Goal: Task Accomplishment & Management: Use online tool/utility

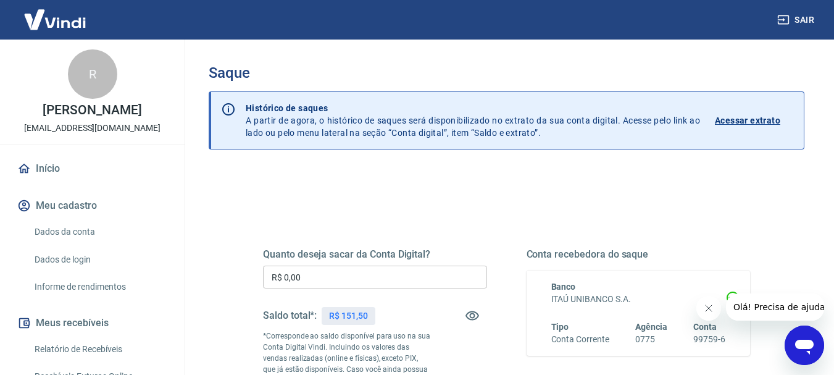
click at [383, 274] on input "R$ 0,00" at bounding box center [375, 276] width 224 height 23
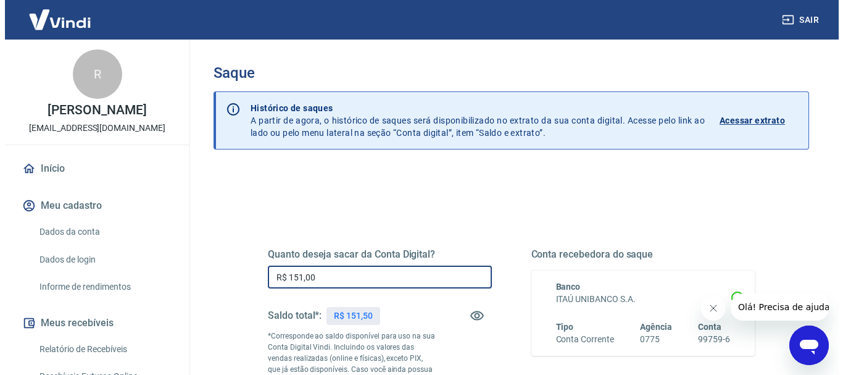
scroll to position [123, 0]
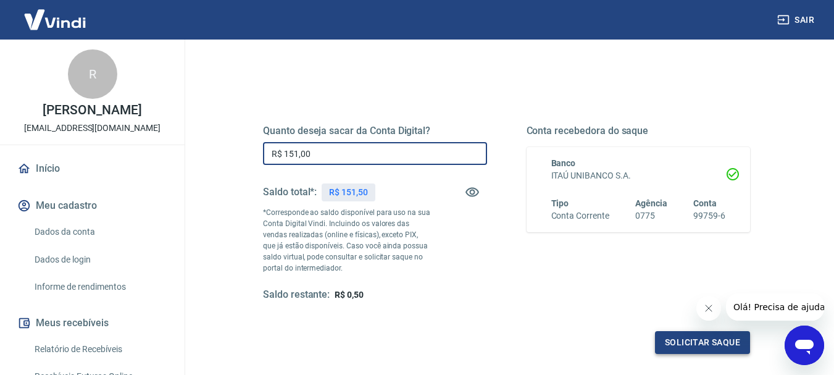
type input "R$ 151,00"
click at [686, 342] on button "Solicitar saque" at bounding box center [702, 342] width 95 height 23
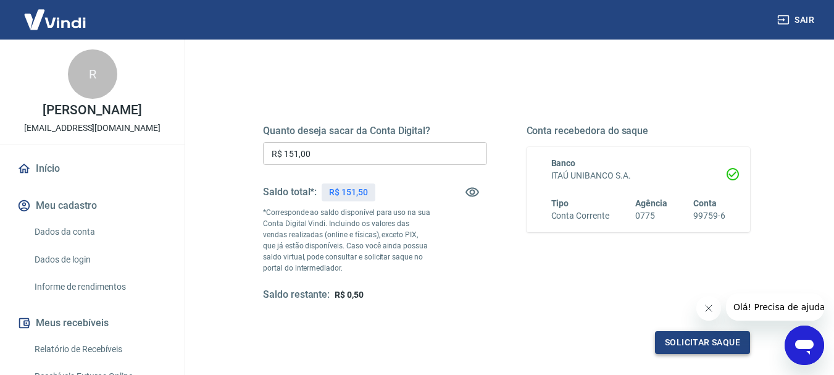
click at [686, 339] on button "Solicitar saque" at bounding box center [702, 342] width 95 height 23
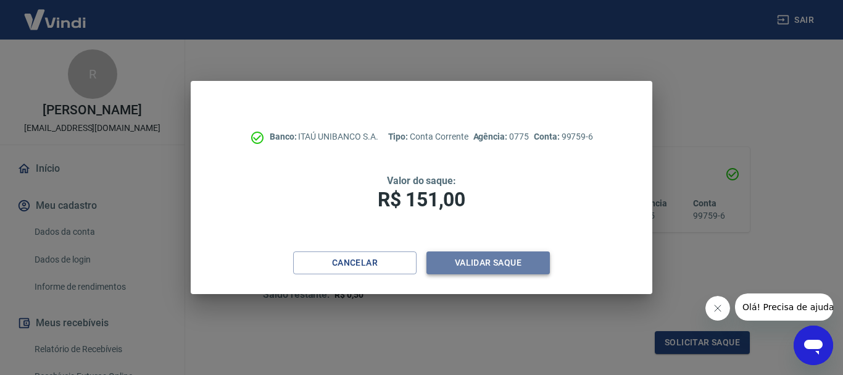
click at [484, 262] on button "Validar saque" at bounding box center [488, 262] width 123 height 23
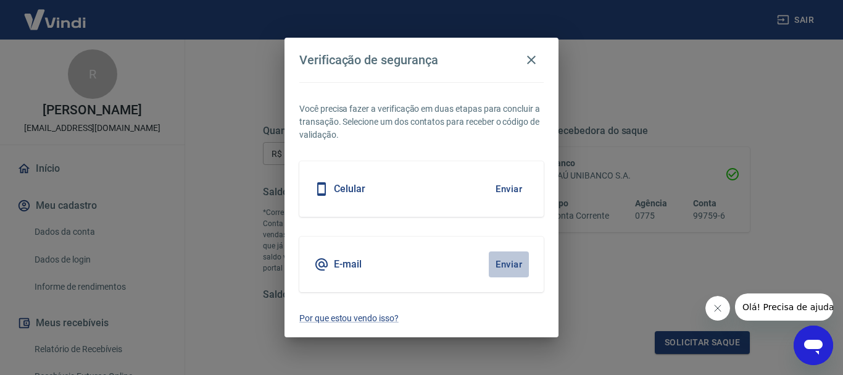
click at [503, 262] on button "Enviar" at bounding box center [509, 264] width 40 height 26
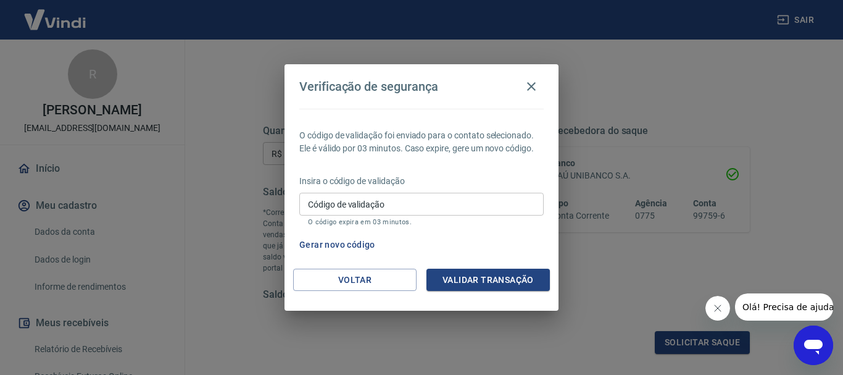
click at [454, 202] on input "Código de validação" at bounding box center [421, 204] width 244 height 23
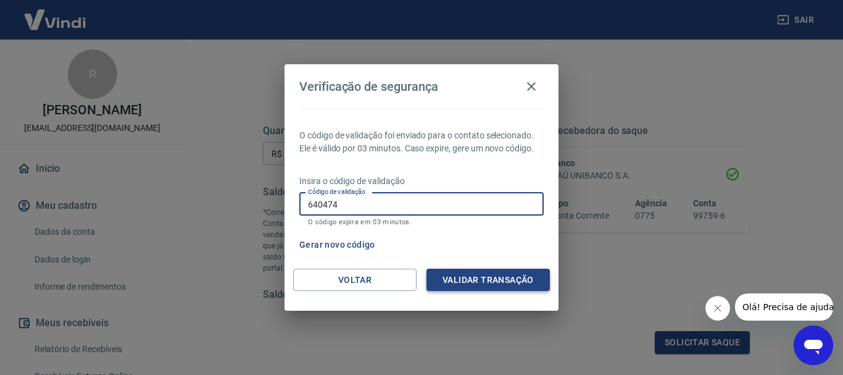
click at [468, 282] on button "Validar transação" at bounding box center [488, 280] width 123 height 23
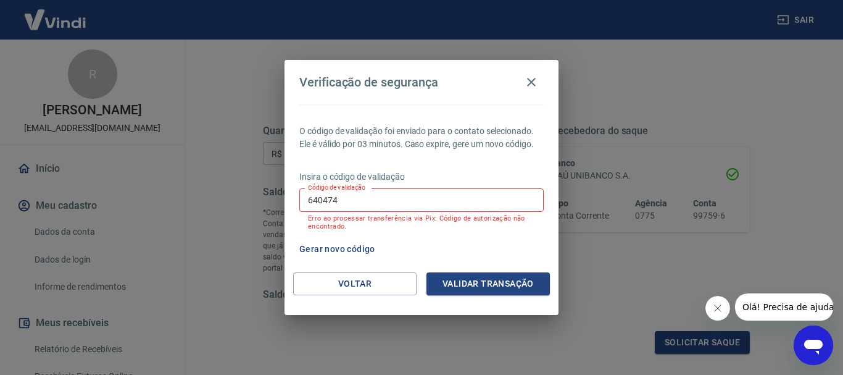
click at [472, 202] on input "640474" at bounding box center [421, 199] width 244 height 23
type input "6"
type input "904360"
click at [481, 286] on button "Validar transação" at bounding box center [488, 283] width 123 height 23
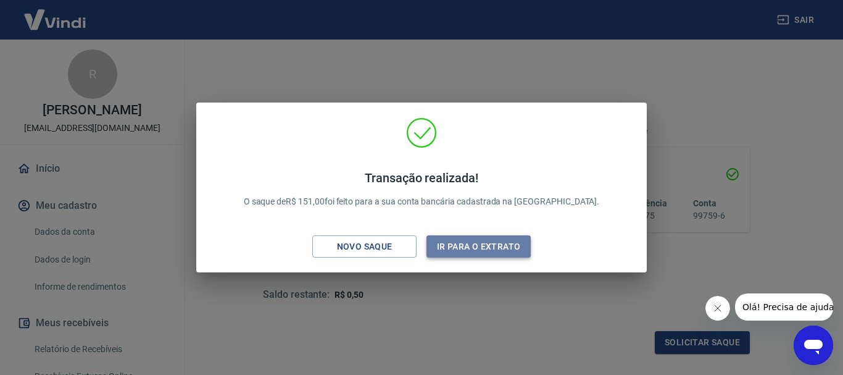
click at [487, 240] on button "Ir para o extrato" at bounding box center [479, 246] width 104 height 23
